Goal: Navigation & Orientation: Find specific page/section

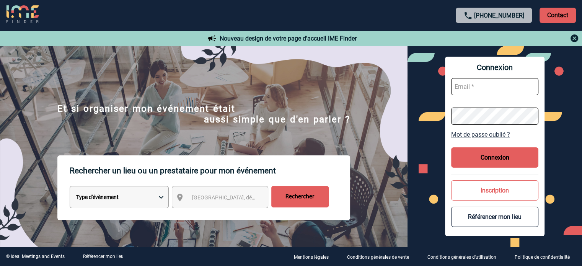
type input "[EMAIL_ADDRESS][DOMAIN_NAME]"
click at [498, 162] on button "Connexion" at bounding box center [494, 157] width 87 height 20
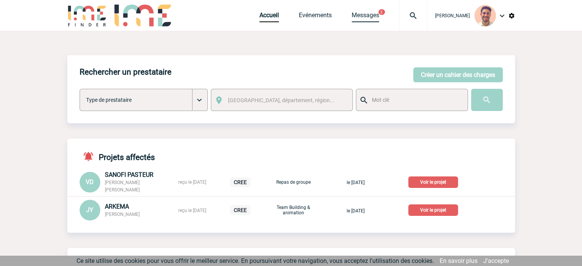
click at [360, 16] on link "Messages" at bounding box center [365, 16] width 28 height 11
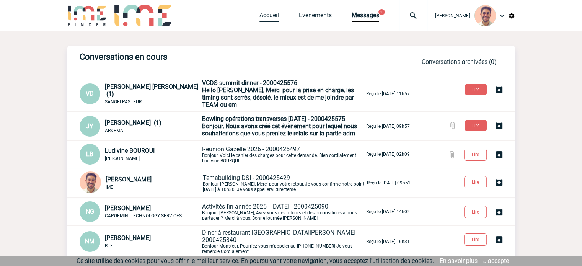
click at [267, 18] on link "Accueil" at bounding box center [269, 16] width 20 height 11
